Goal: Obtain resource: Obtain resource

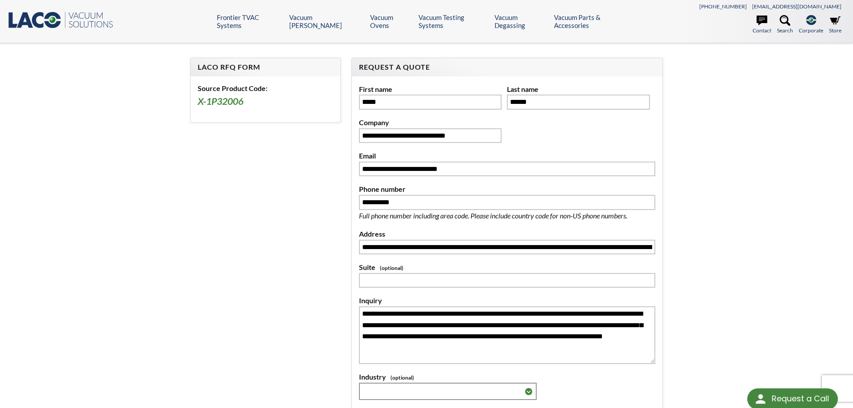
scroll to position [226, 0]
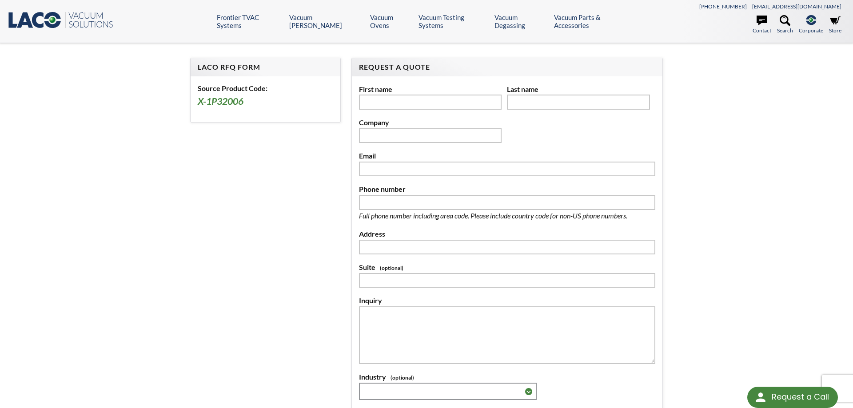
scroll to position [91, 0]
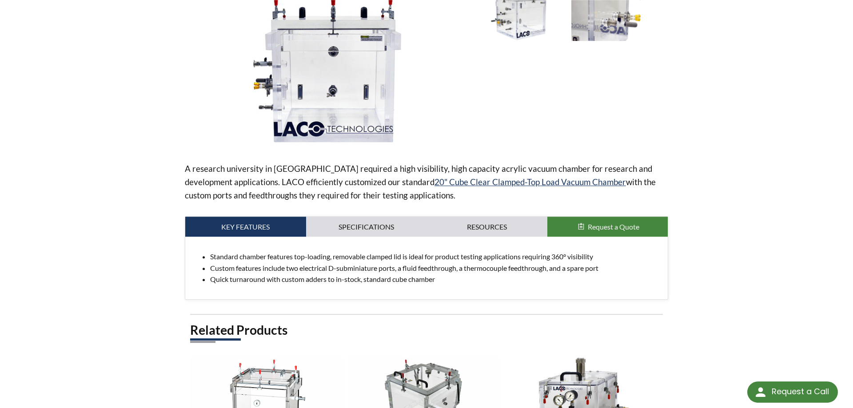
scroll to position [181, 0]
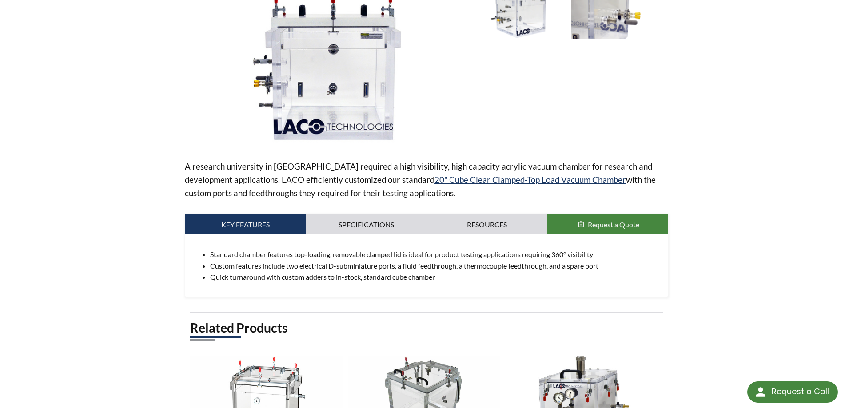
click at [344, 226] on link "Specifications" at bounding box center [366, 224] width 121 height 20
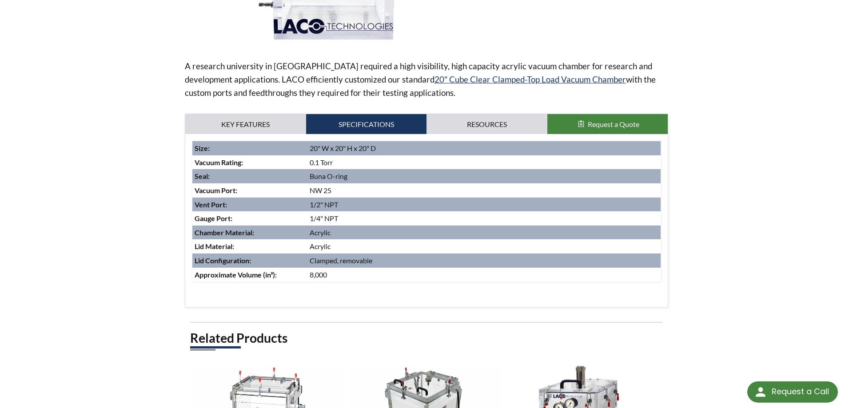
scroll to position [317, 0]
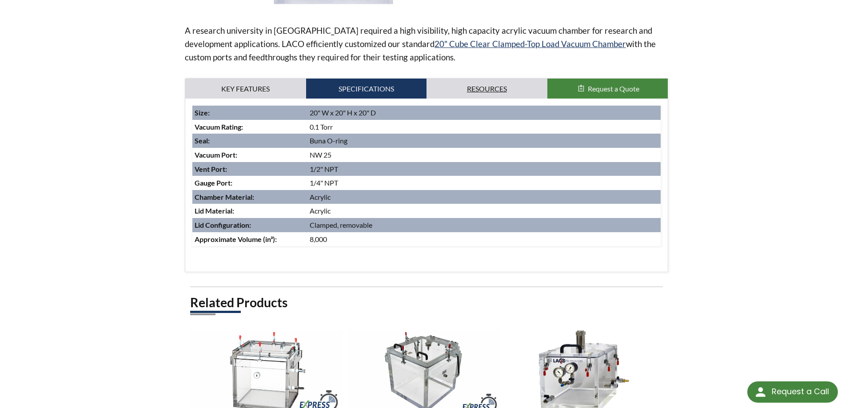
click at [501, 91] on link "Resources" at bounding box center [486, 89] width 121 height 20
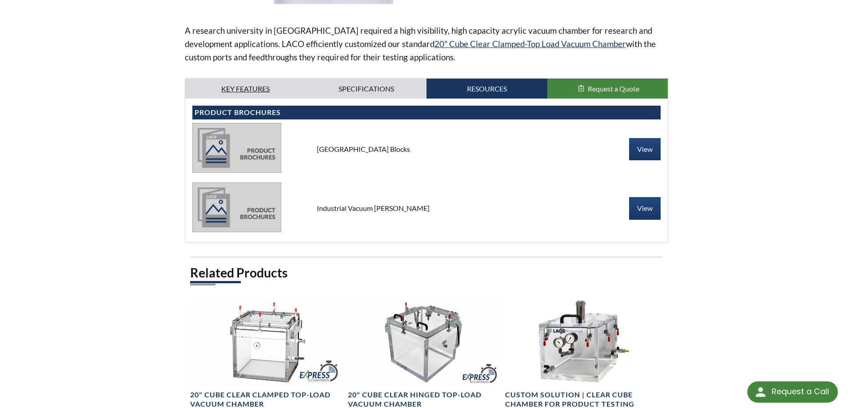
click at [262, 93] on link "Key Features" at bounding box center [245, 89] width 121 height 20
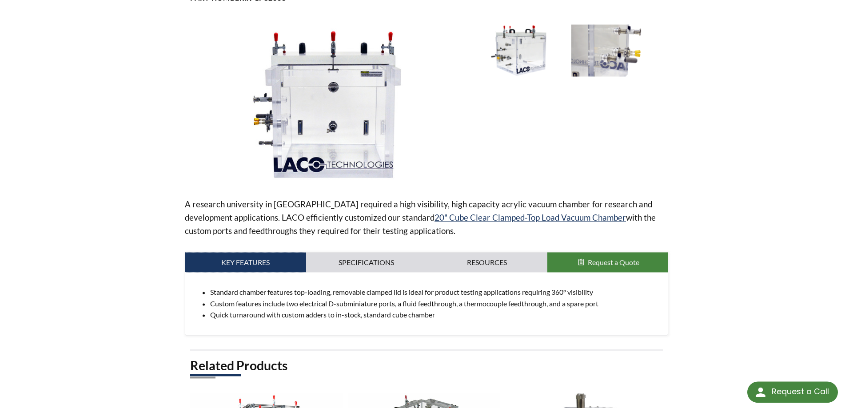
scroll to position [136, 0]
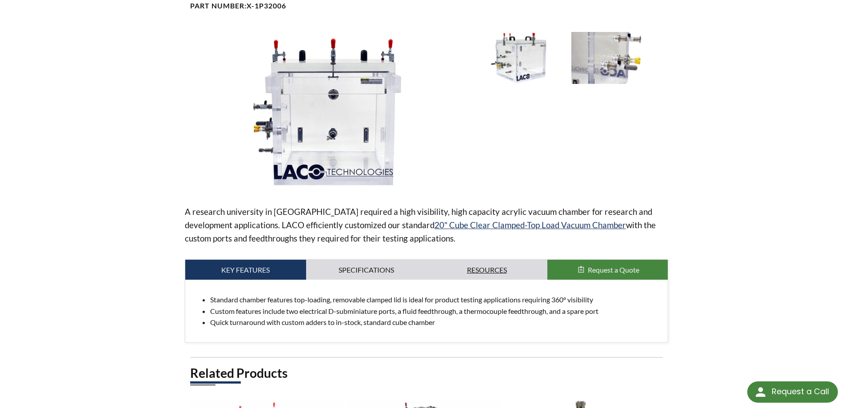
click at [495, 273] on link "Resources" at bounding box center [486, 270] width 121 height 20
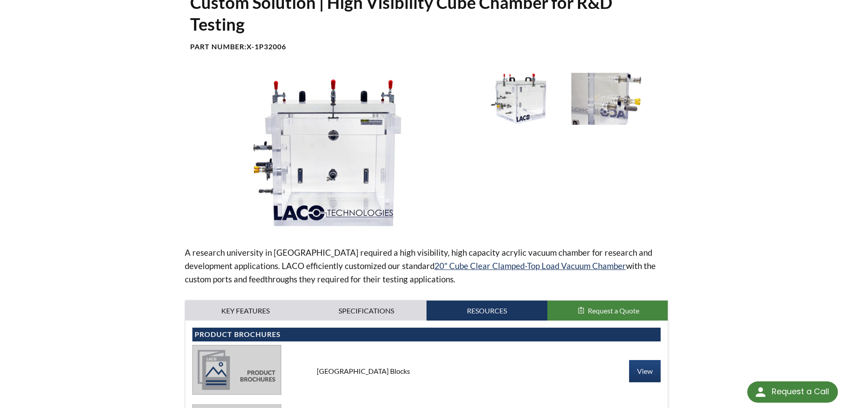
scroll to position [181, 0]
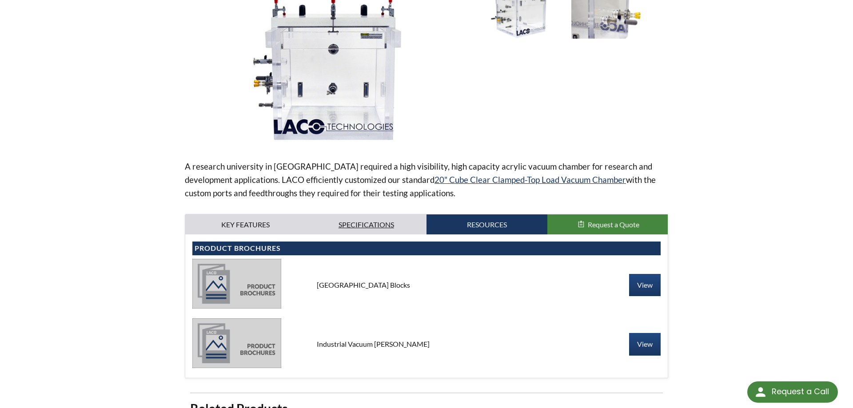
click at [395, 220] on link "Specifications" at bounding box center [366, 224] width 121 height 20
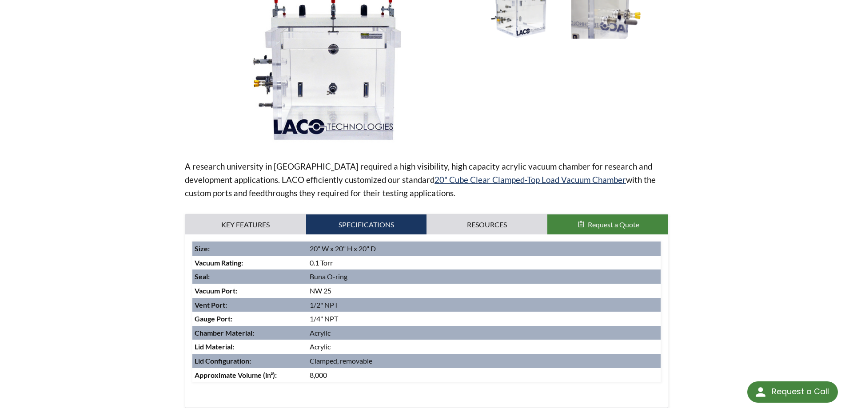
click at [245, 225] on link "Key Features" at bounding box center [245, 224] width 121 height 20
